Goal: Information Seeking & Learning: Learn about a topic

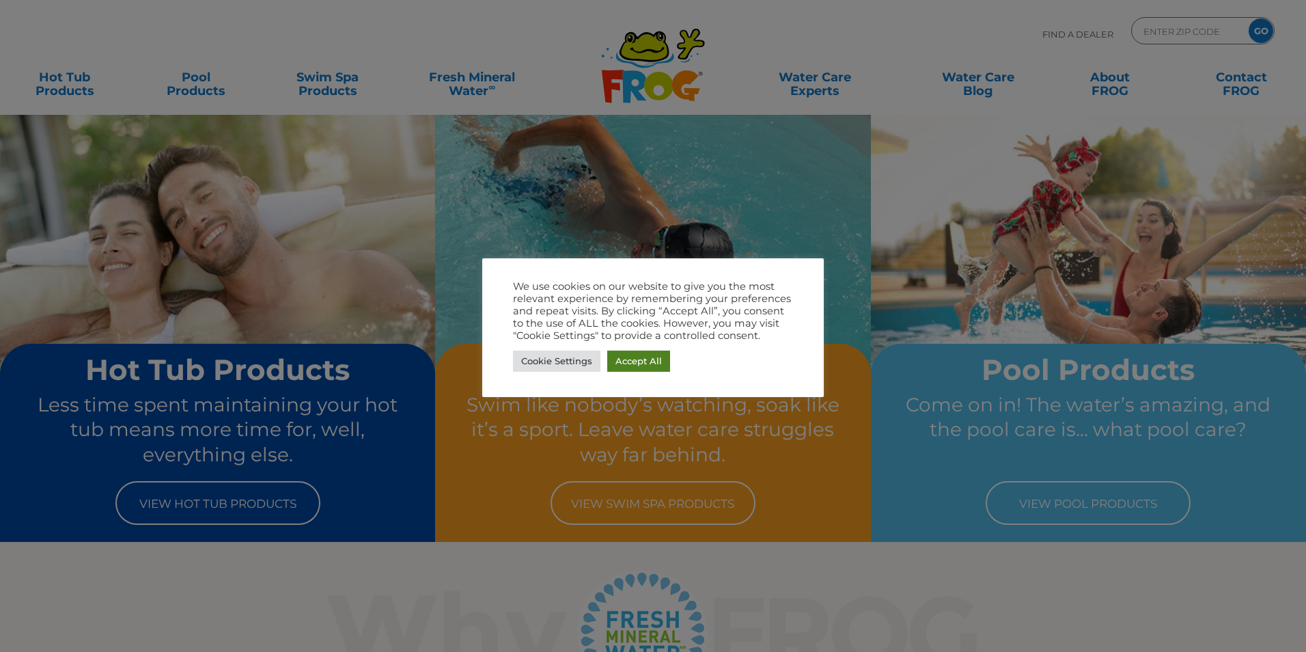
click at [654, 361] on link "Accept All" at bounding box center [638, 360] width 63 height 21
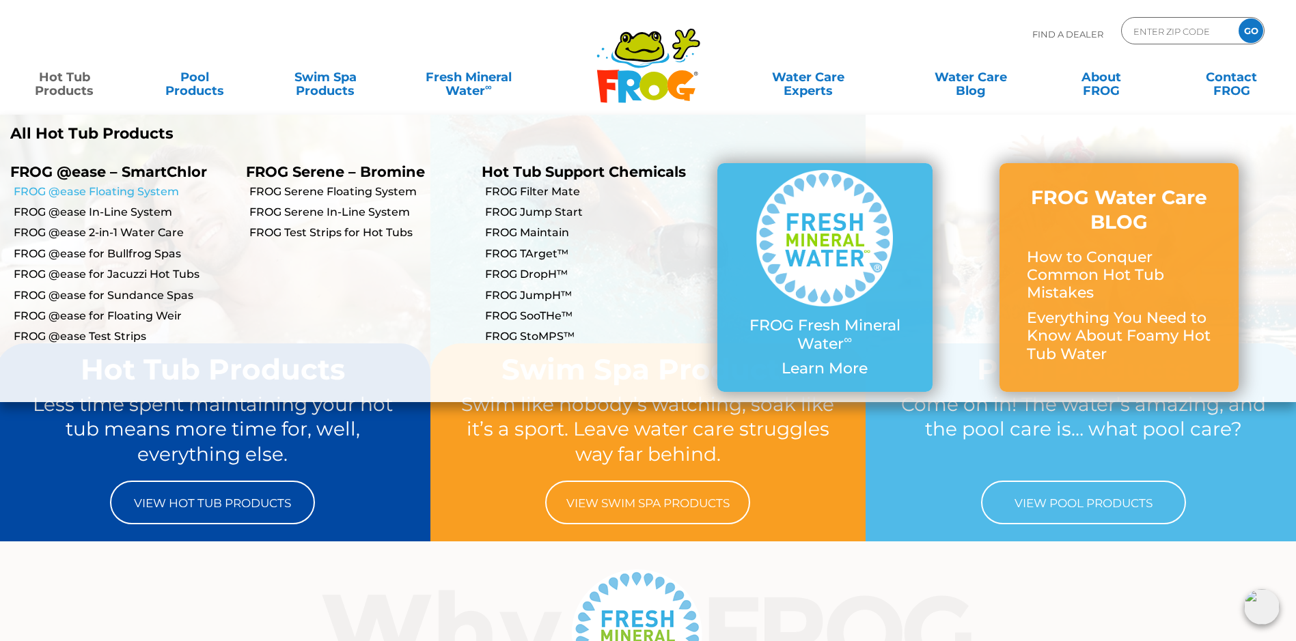
click at [85, 192] on link "FROG @ease Floating System" at bounding box center [125, 191] width 222 height 15
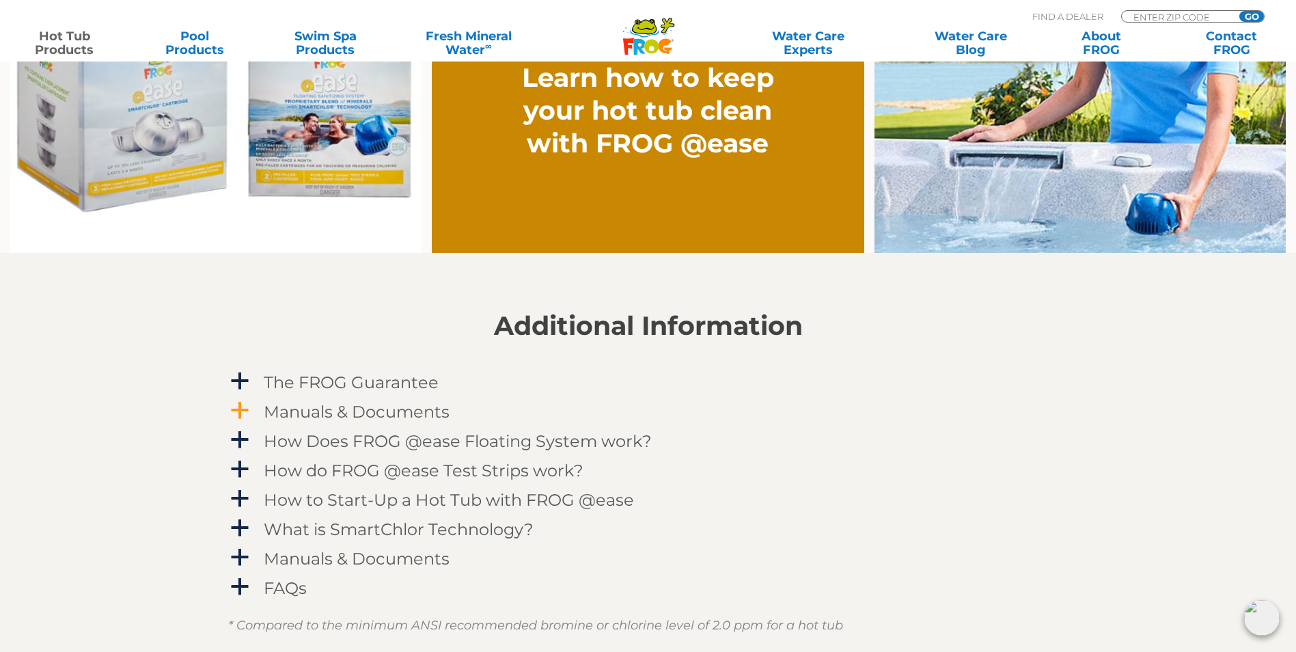
scroll to position [1230, 0]
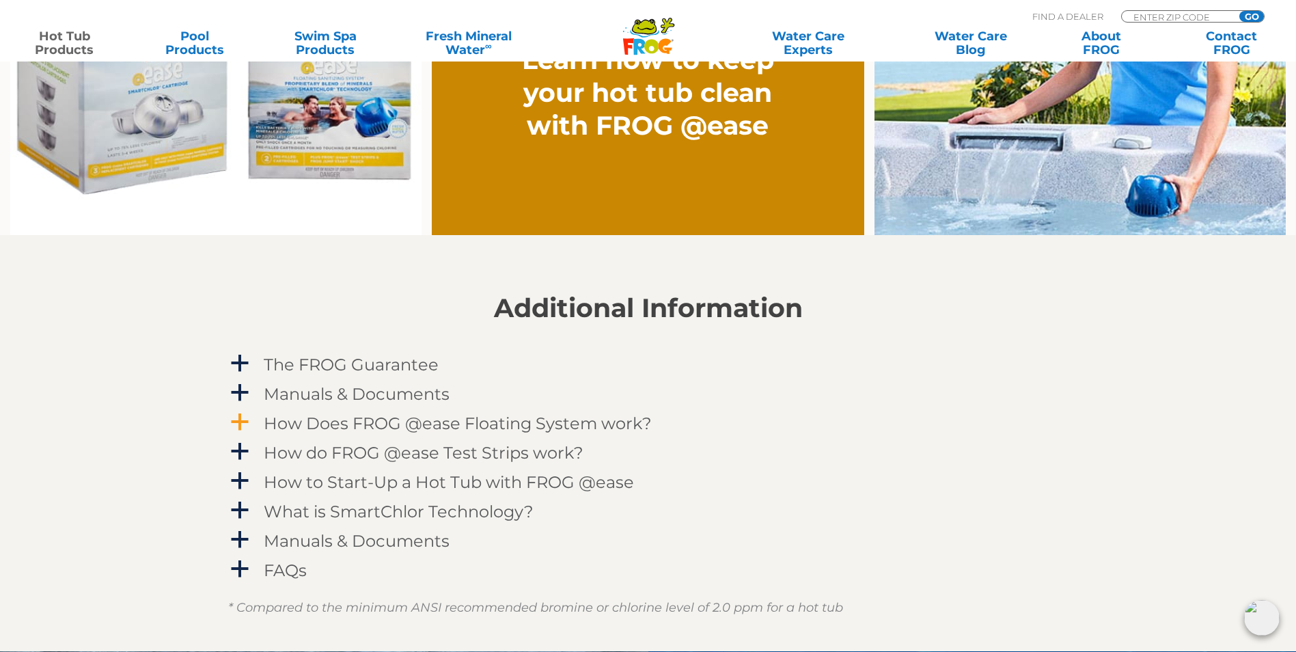
click at [346, 420] on h4 "How Does FROG @ease Floating System work?" at bounding box center [458, 423] width 388 height 18
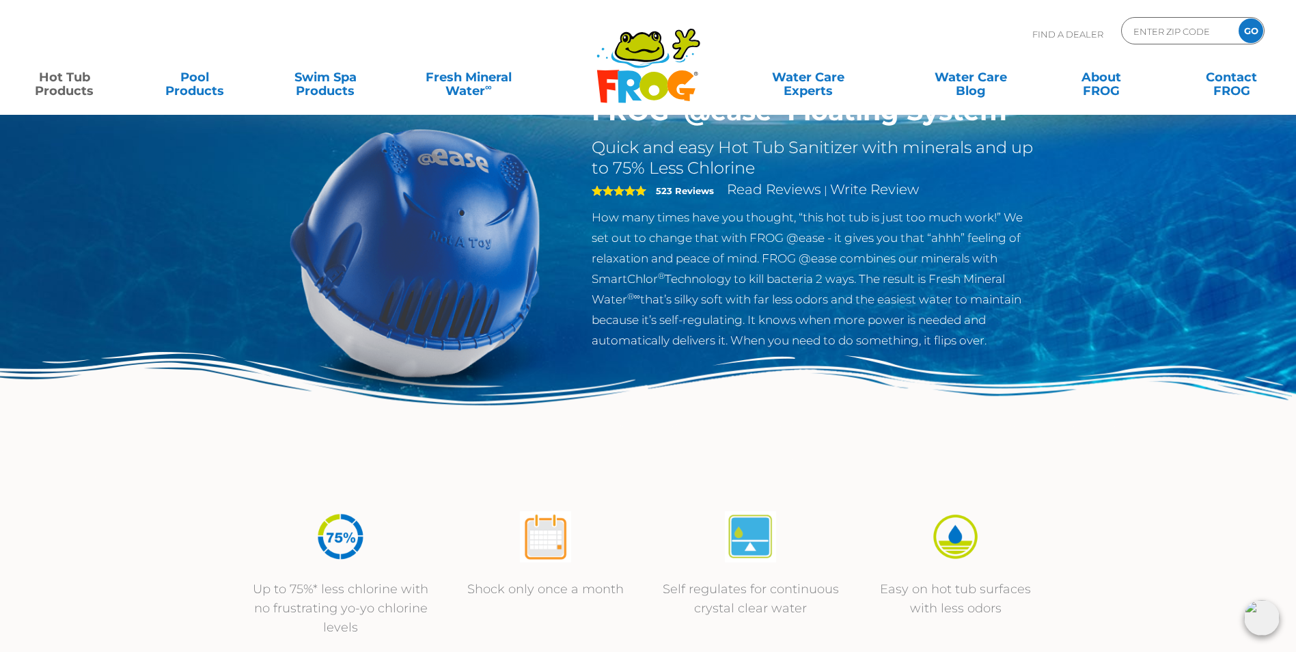
scroll to position [0, 0]
